Goal: Transaction & Acquisition: Book appointment/travel/reservation

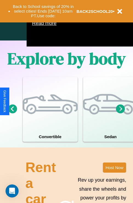
scroll to position [352, 0]
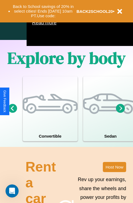
click at [12, 113] on icon at bounding box center [12, 108] width 9 height 9
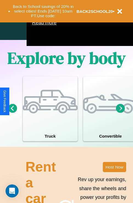
click at [120, 113] on icon at bounding box center [120, 108] width 9 height 9
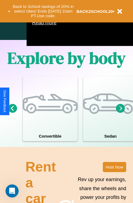
click at [12, 113] on icon at bounding box center [12, 108] width 9 height 9
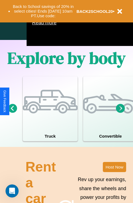
click at [12, 113] on icon at bounding box center [12, 108] width 9 height 9
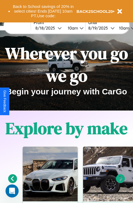
scroll to position [0, 0]
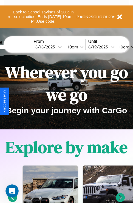
click at [18, 47] on input "text" at bounding box center [10, 47] width 41 height 4
type input "*********"
click at [55, 47] on div "[DATE]" at bounding box center [46, 46] width 22 height 5
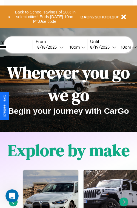
select select "*"
select select "****"
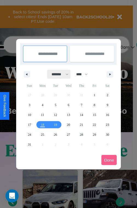
click at [58, 74] on select "******* ******** ***** ***** *** **** **** ****** ********* ******* ******** **…" at bounding box center [58, 74] width 23 height 9
select select "*"
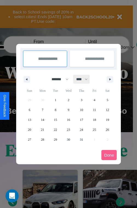
click at [84, 79] on select "**** **** **** **** **** **** **** **** **** **** **** **** **** **** **** ****…" at bounding box center [81, 79] width 16 height 9
select select "****"
click at [94, 129] on span "24" at bounding box center [94, 129] width 3 height 10
type input "**********"
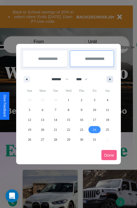
click at [110, 79] on icon "button" at bounding box center [111, 79] width 3 height 2
select select "*"
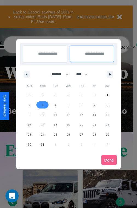
click at [42, 104] on span "3" at bounding box center [43, 105] width 2 height 10
type input "**********"
select select "*"
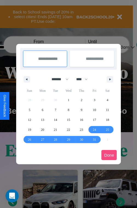
click at [109, 155] on button "Done" at bounding box center [108, 155] width 15 height 10
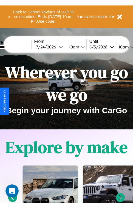
click at [80, 47] on div "10am" at bounding box center [73, 46] width 15 height 5
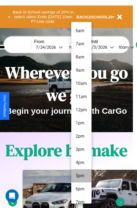
click at [81, 175] on li "5pm" at bounding box center [81, 175] width 20 height 13
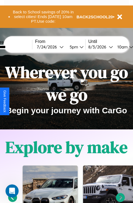
scroll to position [0, 19]
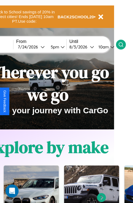
click at [124, 44] on icon at bounding box center [120, 44] width 5 height 5
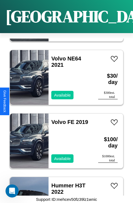
scroll to position [5808, 0]
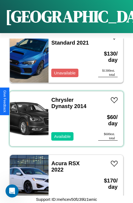
click at [64, 116] on div "Chrysler Dynasty 2014 Available" at bounding box center [71, 119] width 44 height 55
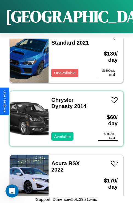
click at [64, 116] on div "Chrysler Dynasty 2014 Available" at bounding box center [71, 119] width 44 height 55
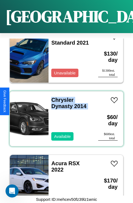
click at [64, 116] on div "Chrysler Dynasty 2014 Available" at bounding box center [71, 119] width 44 height 55
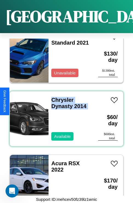
click at [64, 116] on div "Chrysler Dynasty 2014 Available" at bounding box center [71, 119] width 44 height 55
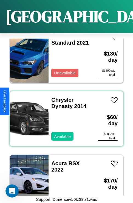
click at [64, 116] on div "Chrysler Dynasty 2014 Available" at bounding box center [71, 119] width 44 height 55
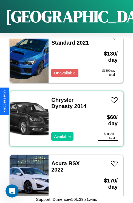
click at [64, 116] on div "Chrysler Dynasty 2014 Available" at bounding box center [71, 119] width 44 height 55
click at [61, 97] on link "Chrysler Dynasty 2014" at bounding box center [68, 103] width 35 height 12
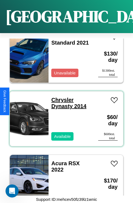
scroll to position [0, 0]
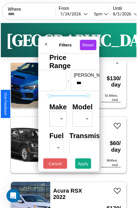
scroll to position [16, 0]
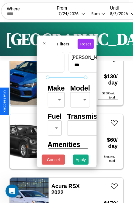
click at [55, 99] on body "CarGo Where From [DATE] 5pm Until [DATE] 10am Become a Host Login Sign Up Barce…" at bounding box center [66, 113] width 133 height 226
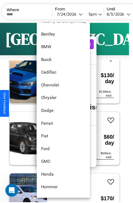
scroll to position [63, 0]
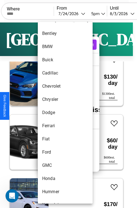
click at [55, 112] on li "Dodge" at bounding box center [65, 112] width 55 height 13
type input "*****"
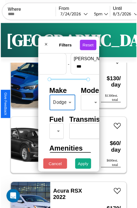
scroll to position [44, 17]
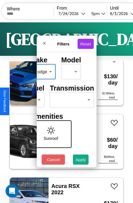
click at [71, 99] on body "CarGo Where From [DATE] 5pm Until [DATE] 10am Become a Host Login Sign Up Barce…" at bounding box center [66, 113] width 133 height 226
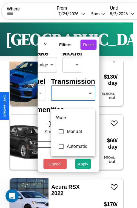
type input "*********"
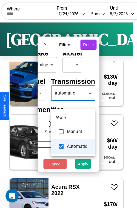
click at [73, 101] on div at bounding box center [68, 104] width 137 height 208
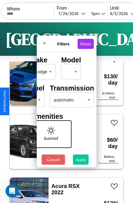
click at [81, 161] on button "Apply" at bounding box center [81, 160] width 16 height 10
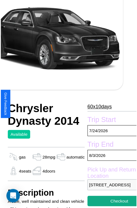
scroll to position [61, 23]
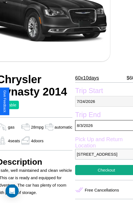
click at [102, 101] on p "7 / 24 / 2026" at bounding box center [106, 101] width 63 height 11
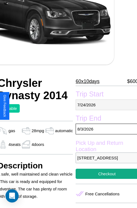
select select "*"
select select "****"
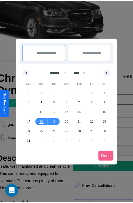
scroll to position [0, 23]
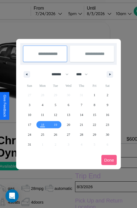
click at [56, 13] on div at bounding box center [68, 104] width 137 height 208
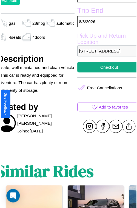
scroll to position [176, 23]
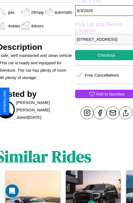
click at [102, 98] on p "Add to favorites" at bounding box center [110, 93] width 29 height 7
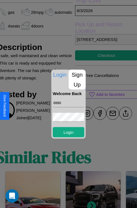
click at [69, 103] on input "text" at bounding box center [69, 102] width 32 height 9
type input "**********"
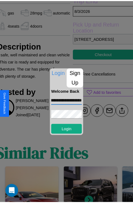
scroll to position [0, 0]
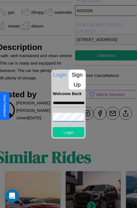
click at [69, 132] on button "Login" at bounding box center [69, 132] width 32 height 10
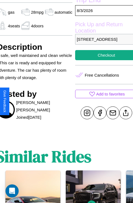
scroll to position [176, 23]
